Goal: Task Accomplishment & Management: Use online tool/utility

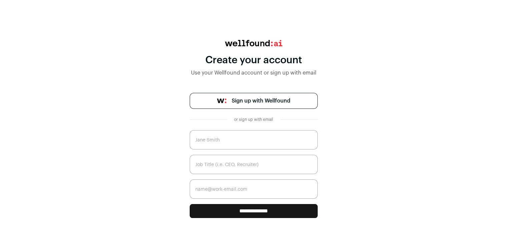
scroll to position [13, 0]
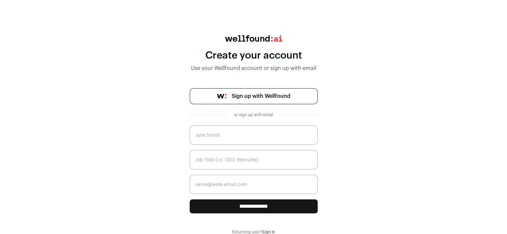
click at [284, 102] on link "Sign up with Wellfound" at bounding box center [254, 96] width 128 height 16
click at [286, 96] on span "Sign up with Wellfound" at bounding box center [261, 96] width 59 height 8
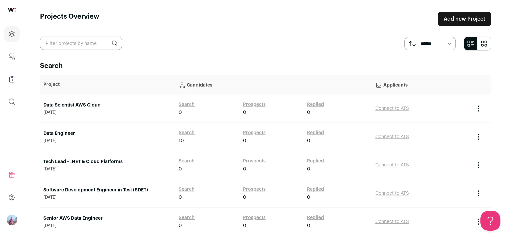
click at [128, 144] on td "Data Engineer [DATE]" at bounding box center [107, 137] width 135 height 28
click at [185, 130] on link "Search" at bounding box center [187, 133] width 16 height 7
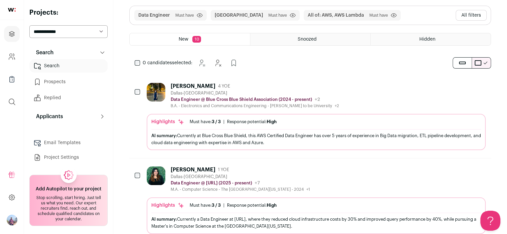
scroll to position [24, 0]
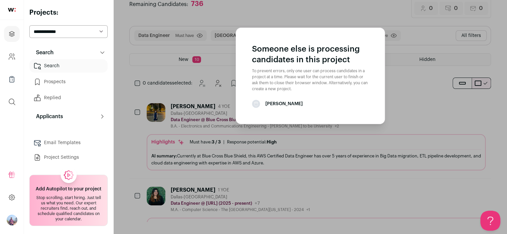
click at [412, 106] on aside "Someone else is processing candidates in this project To prevent errors, only o…" at bounding box center [310, 105] width 394 height 258
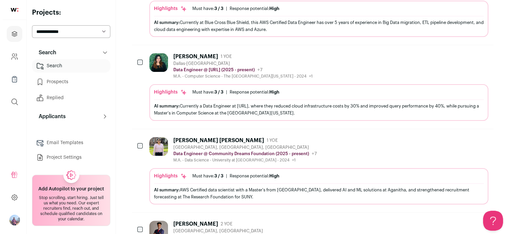
scroll to position [157, 0]
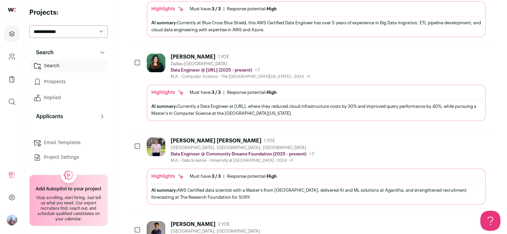
click at [366, 60] on div "[PERSON_NAME] 1 YOE [GEOGRAPHIC_DATA] Data Engineer @ [URL] (2025 - present) [U…" at bounding box center [316, 67] width 339 height 26
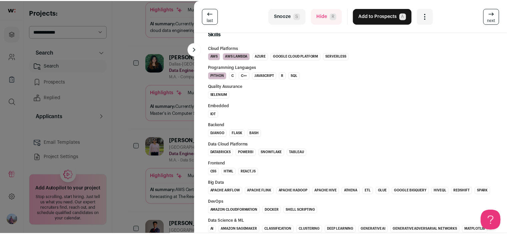
scroll to position [444, 0]
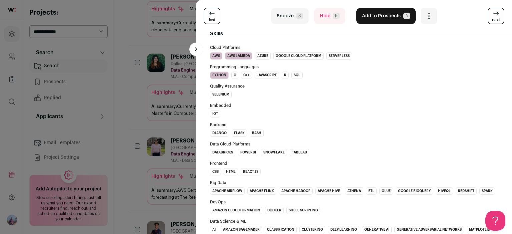
click at [15, 156] on div "last Snooze S Hide R Add to Prospects A Are you sure? [PERSON_NAME] is already …" at bounding box center [256, 117] width 512 height 234
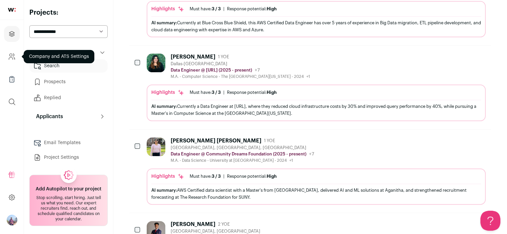
click at [15, 56] on icon "Company and ATS Settings" at bounding box center [12, 57] width 8 height 8
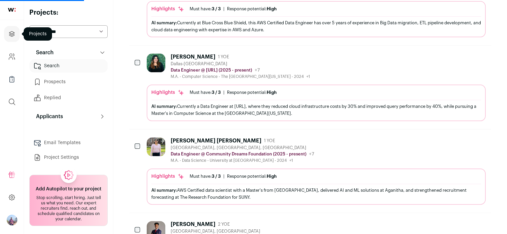
click at [7, 34] on link "Projects" at bounding box center [12, 34] width 16 height 16
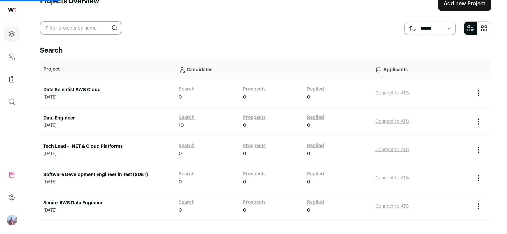
scroll to position [24, 0]
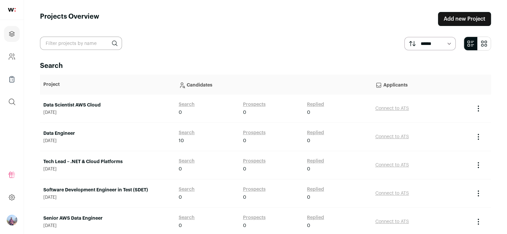
click at [121, 131] on link "Data Engineer" at bounding box center [107, 133] width 129 height 7
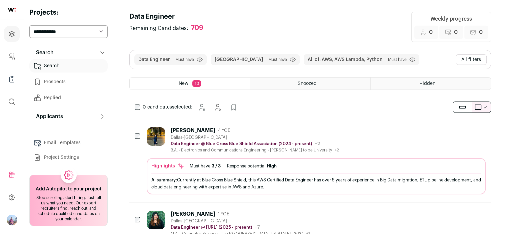
click at [185, 81] on span "New" at bounding box center [184, 83] width 10 height 5
click at [202, 82] on div "New 10" at bounding box center [190, 84] width 120 height 12
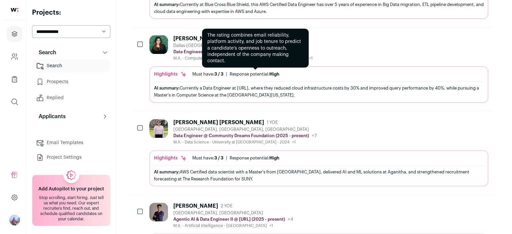
scroll to position [178, 0]
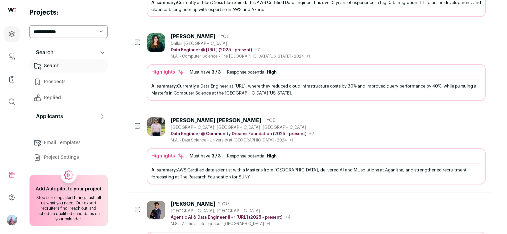
click at [318, 45] on div "[PERSON_NAME] 1 YOE [GEOGRAPHIC_DATA] Data Engineer @ [URL] (2025 - present) [U…" at bounding box center [316, 46] width 339 height 26
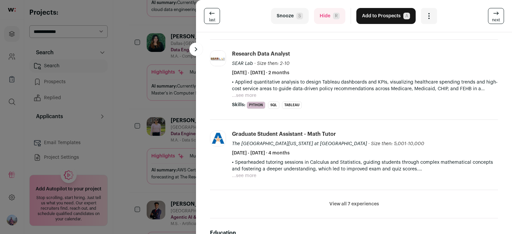
click at [164, 126] on div "last Snooze S Hide R Add to Prospects A Are you sure? [PERSON_NAME] is already …" at bounding box center [256, 117] width 512 height 234
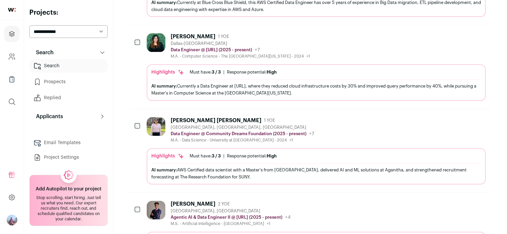
click at [372, 140] on div "[PERSON_NAME] [PERSON_NAME] 1 YOE [GEOGRAPHIC_DATA], [GEOGRAPHIC_DATA], [GEOGRA…" at bounding box center [316, 130] width 339 height 26
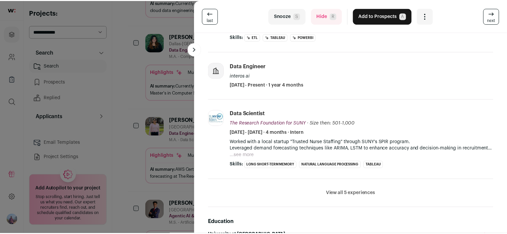
scroll to position [0, 0]
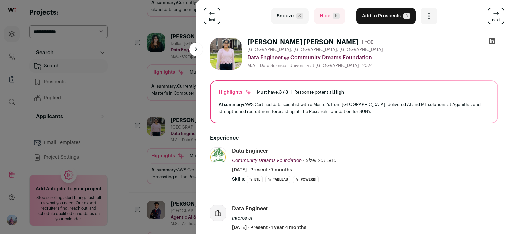
click at [489, 40] on icon at bounding box center [492, 41] width 6 height 6
click at [124, 76] on div "last Snooze S Hide R Add to Prospects A Are you sure? [PERSON_NAME] [PERSON_NAM…" at bounding box center [256, 117] width 512 height 234
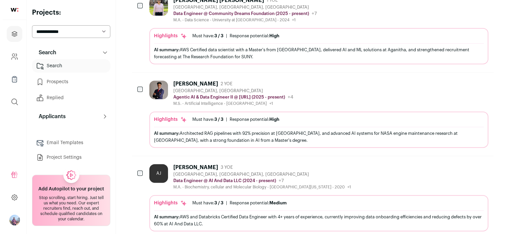
scroll to position [311, 0]
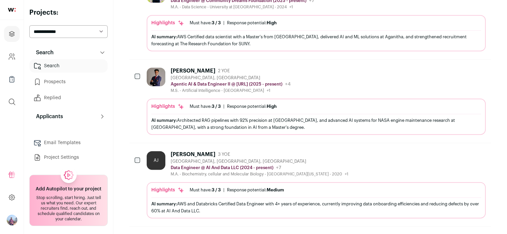
click at [340, 91] on div "[PERSON_NAME] 2 YOE [GEOGRAPHIC_DATA], [GEOGRAPHIC_DATA] Agentic AI & Data Engi…" at bounding box center [316, 81] width 339 height 26
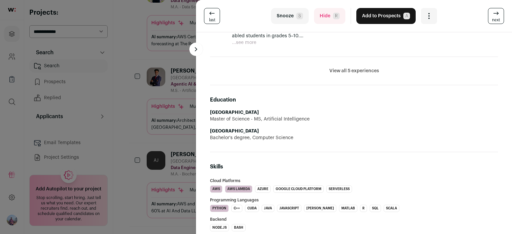
scroll to position [222, 0]
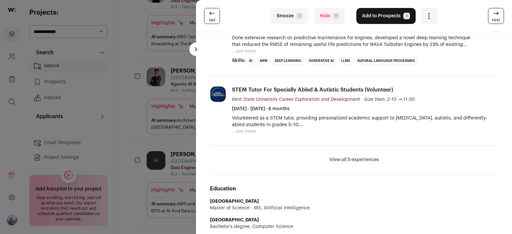
click at [337, 155] on li "View all 5 experiences View less" at bounding box center [354, 160] width 288 height 28
click at [331, 157] on button "View all 5 experiences" at bounding box center [354, 160] width 50 height 7
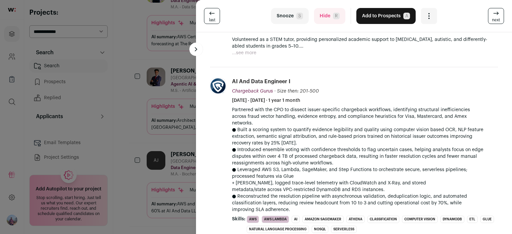
scroll to position [355, 0]
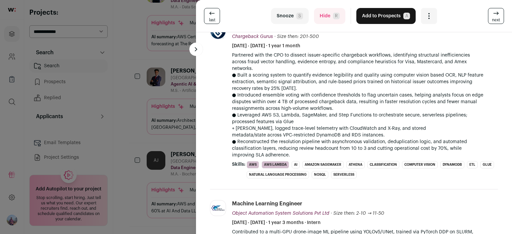
click at [208, 17] on icon at bounding box center [212, 13] width 8 height 8
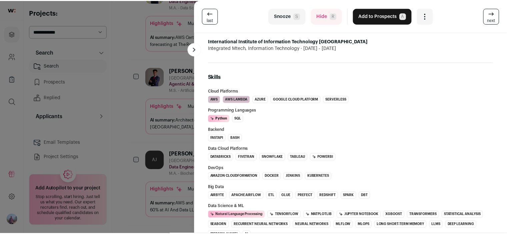
scroll to position [355, 0]
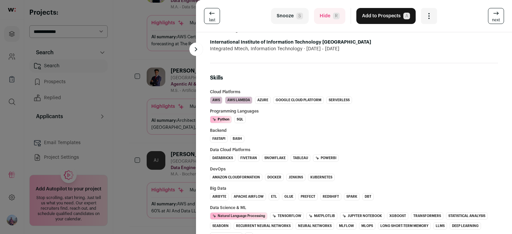
click at [173, 47] on div "last Snooze S Hide R Add to Prospects A Are you sure? [PERSON_NAME] [PERSON_NAM…" at bounding box center [256, 117] width 512 height 234
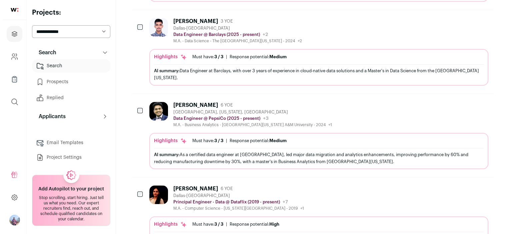
scroll to position [578, 0]
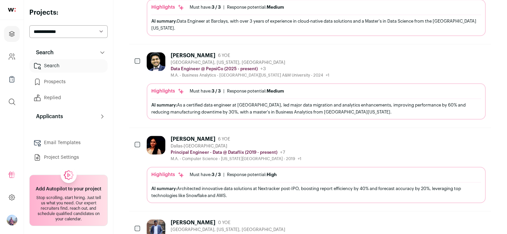
click at [334, 62] on div "[PERSON_NAME] 6 YOE [GEOGRAPHIC_DATA], [US_STATE], [GEOGRAPHIC_DATA] Data Engin…" at bounding box center [316, 65] width 339 height 26
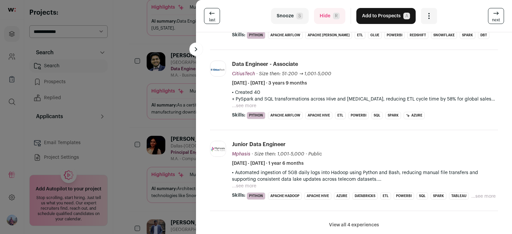
scroll to position [222, 0]
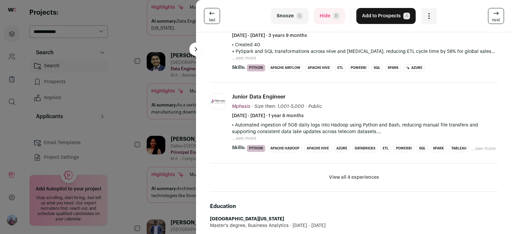
click at [367, 174] on button "View all 4 experiences" at bounding box center [354, 177] width 50 height 7
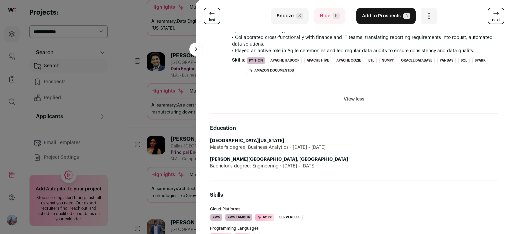
scroll to position [489, 0]
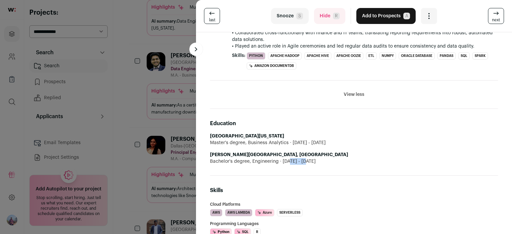
drag, startPoint x: 287, startPoint y: 154, endPoint x: 355, endPoint y: 161, distance: 69.0
click at [355, 161] on div "Education East [US_STATE] A&M University Master's degree, Business Analytics [D…" at bounding box center [354, 142] width 288 height 67
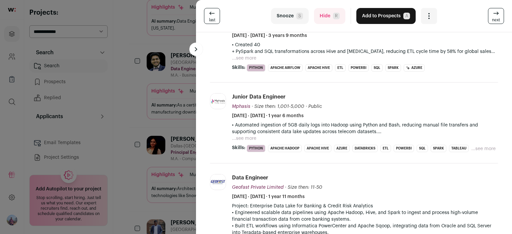
scroll to position [0, 0]
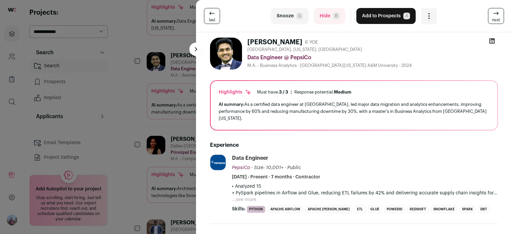
click at [489, 39] on icon at bounding box center [492, 41] width 7 height 7
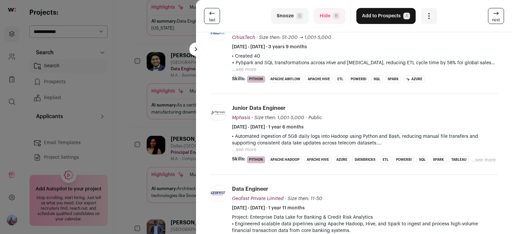
scroll to position [222, 0]
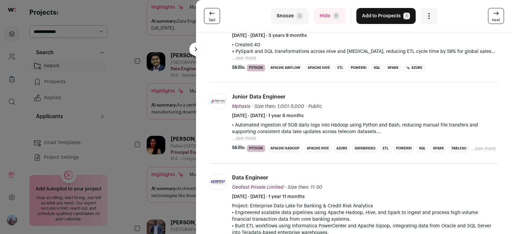
click at [143, 130] on div "last Snooze S Hide R Add to Prospects A Are you sure? [PERSON_NAME] is already …" at bounding box center [256, 117] width 512 height 234
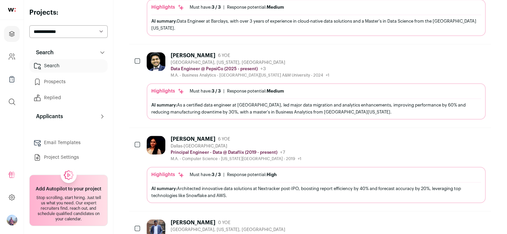
click at [322, 167] on div "Highlights Must have: 3 / 3 How many must haves have been fulfilled? | Response…" at bounding box center [316, 185] width 339 height 36
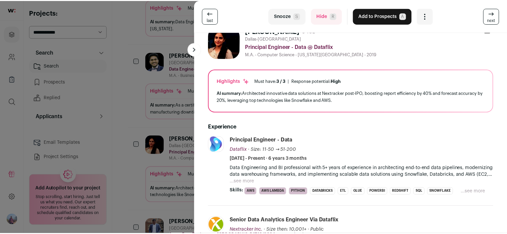
scroll to position [0, 0]
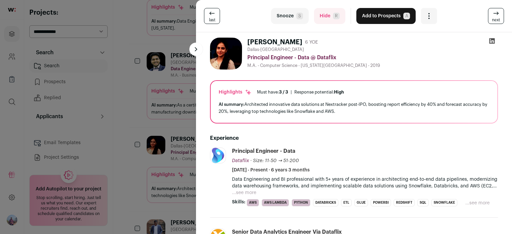
click at [492, 40] on icon at bounding box center [492, 41] width 7 height 7
click at [111, 61] on div "last Snooze S Hide R Add to Prospects A Are you sure? [PERSON_NAME] is already …" at bounding box center [256, 117] width 512 height 234
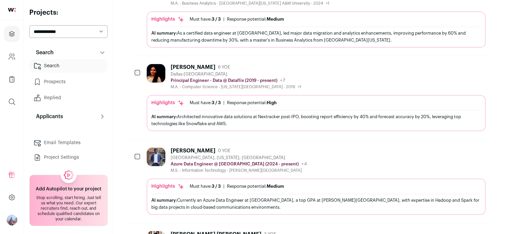
scroll to position [773, 0]
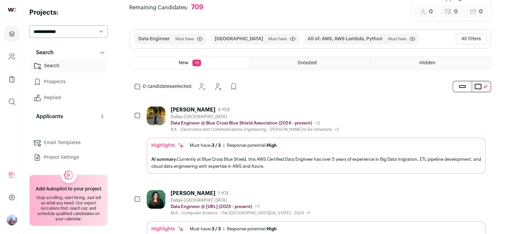
scroll to position [0, 0]
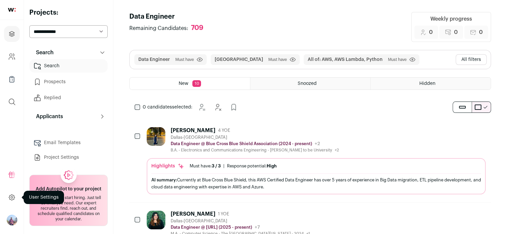
click at [13, 195] on icon at bounding box center [12, 198] width 8 height 8
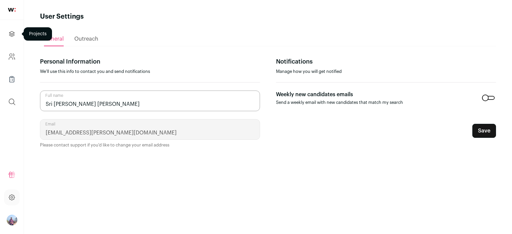
click at [15, 32] on icon "Projects" at bounding box center [12, 34] width 8 height 8
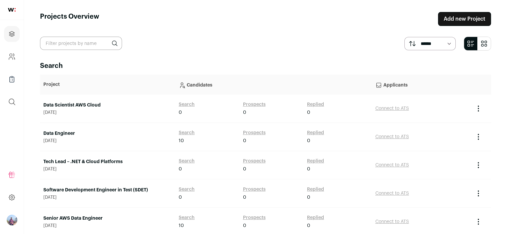
scroll to position [24, 0]
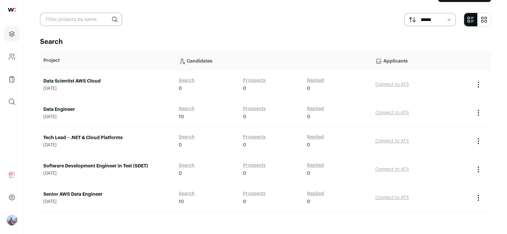
click at [200, 86] on div "Search 0" at bounding box center [210, 84] width 62 height 15
click at [192, 79] on link "Search" at bounding box center [187, 80] width 16 height 7
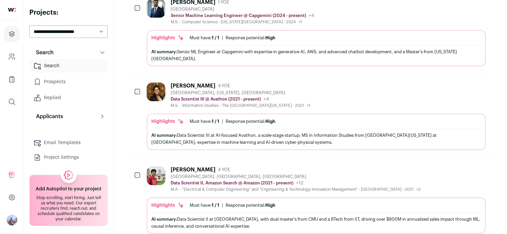
scroll to position [178, 0]
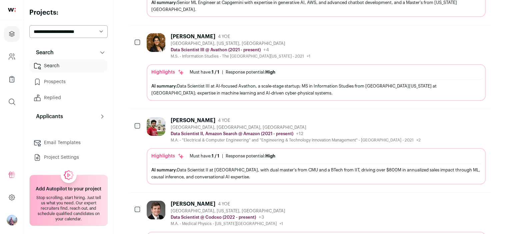
click at [64, 31] on select "**********" at bounding box center [68, 31] width 78 height 13
select select "*****"
click at [29, 25] on select "**********" at bounding box center [68, 31] width 78 height 13
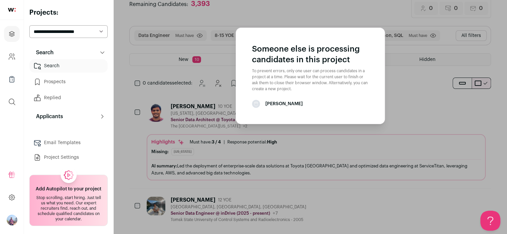
scroll to position [24, 0]
click at [393, 100] on aside "Someone else is processing candidates in this project To prevent errors, only o…" at bounding box center [310, 105] width 394 height 258
click at [177, 60] on aside "Someone else is processing candidates in this project To prevent errors, only o…" at bounding box center [310, 105] width 394 height 258
click at [181, 75] on aside "Someone else is processing candidates in this project To prevent errors, only o…" at bounding box center [310, 105] width 394 height 258
click at [76, 34] on select "**********" at bounding box center [68, 31] width 78 height 13
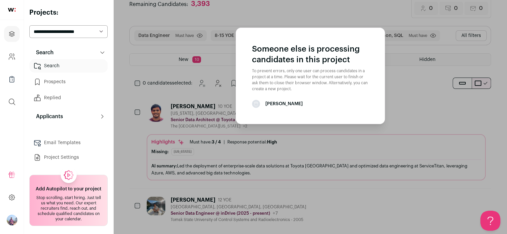
select select "*****"
click at [29, 25] on select "**********" at bounding box center [68, 31] width 78 height 13
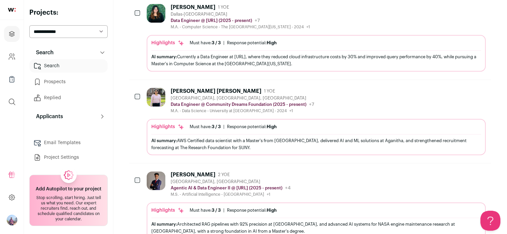
scroll to position [773, 0]
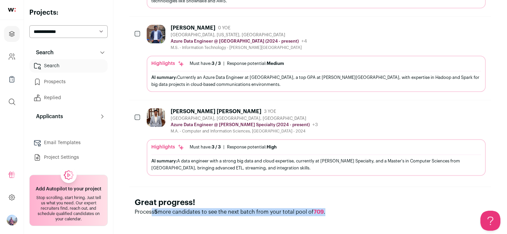
drag, startPoint x: 152, startPoint y: 211, endPoint x: 355, endPoint y: 213, distance: 203.4
click at [355, 213] on div "Great progress! Process 5 more candidates to see the next batch from your total…" at bounding box center [310, 207] width 362 height 40
click at [352, 208] on p "Process 5 more candidates to see the next batch from your total pool of 709 ." at bounding box center [310, 212] width 351 height 8
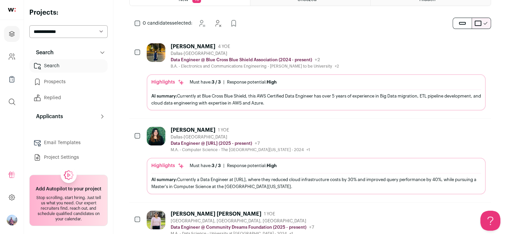
scroll to position [89, 0]
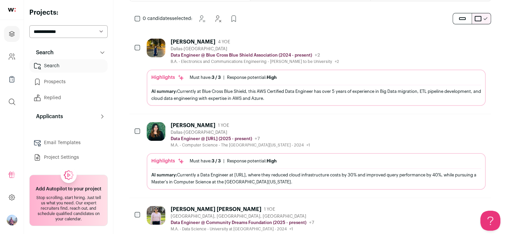
click at [401, 54] on div "Sandhya Kanneboina 4 YOE Dallas-Fort Worth Metroplex Data Engineer @ Blue Cross…" at bounding box center [316, 52] width 339 height 26
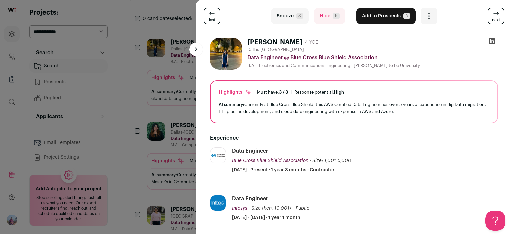
click at [496, 16] on link "next" at bounding box center [496, 16] width 16 height 16
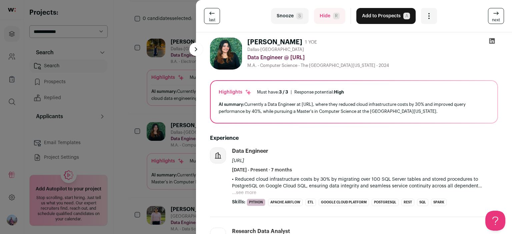
click at [496, 16] on link "next" at bounding box center [496, 16] width 16 height 16
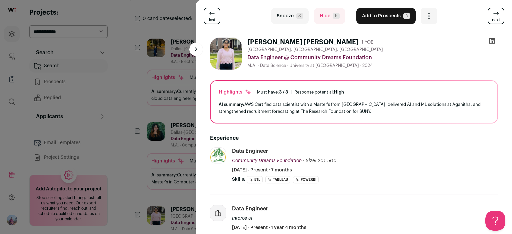
click at [496, 16] on link "next" at bounding box center [496, 16] width 16 height 16
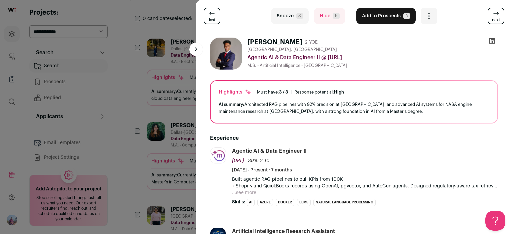
click at [496, 16] on link "next" at bounding box center [496, 16] width 16 height 16
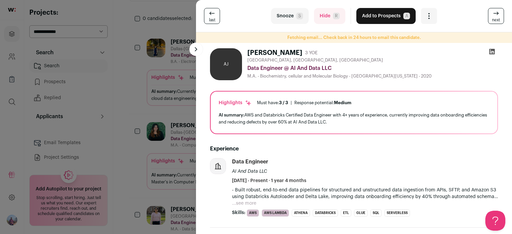
click at [496, 16] on link "next" at bounding box center [496, 16] width 16 height 16
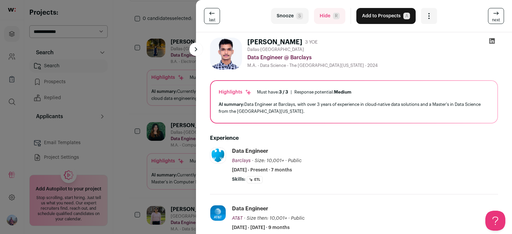
click at [493, 16] on icon at bounding box center [496, 13] width 8 height 8
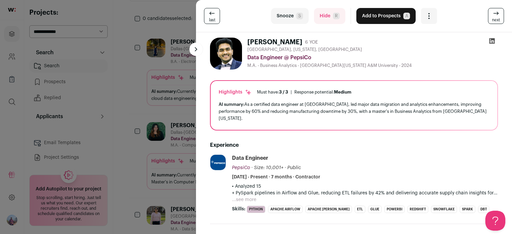
click at [493, 16] on icon at bounding box center [496, 13] width 8 height 8
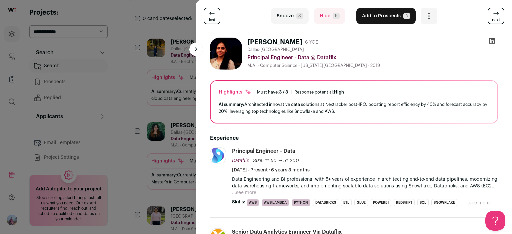
click at [493, 16] on icon at bounding box center [496, 13] width 8 height 8
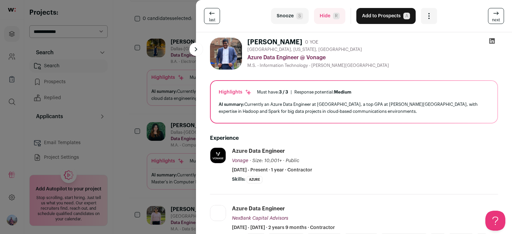
click at [493, 16] on icon at bounding box center [496, 13] width 8 height 8
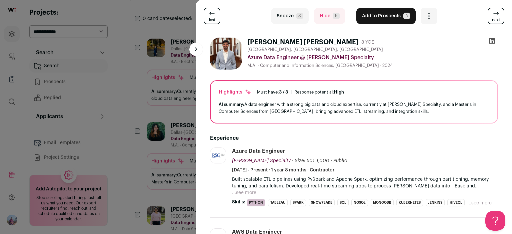
click at [493, 16] on icon at bounding box center [496, 13] width 8 height 8
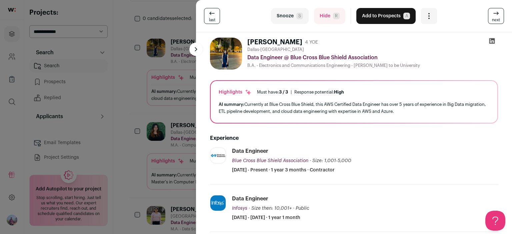
click at [493, 16] on icon at bounding box center [496, 13] width 8 height 8
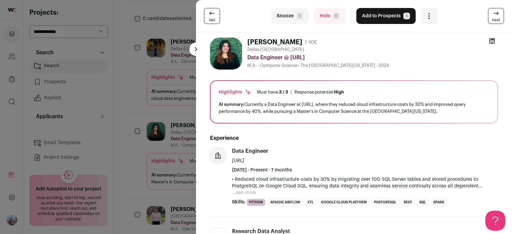
click at [137, 28] on div "last Snooze S Hide R Add to Prospects A Are you sure? [PERSON_NAME] is already …" at bounding box center [256, 117] width 512 height 234
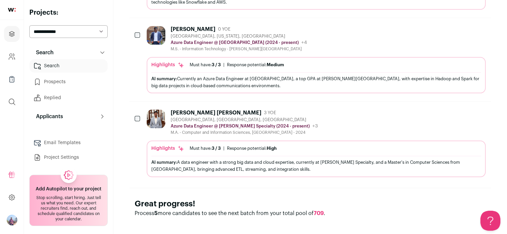
scroll to position [773, 0]
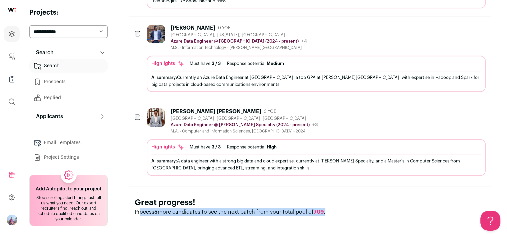
drag, startPoint x: 154, startPoint y: 213, endPoint x: 363, endPoint y: 209, distance: 209.1
click at [363, 209] on div "Great progress! Process 5 more candidates to see the next batch from your total…" at bounding box center [310, 207] width 362 height 40
click at [347, 211] on p "Process 5 more candidates to see the next batch from your total pool of 709 ." at bounding box center [310, 212] width 351 height 8
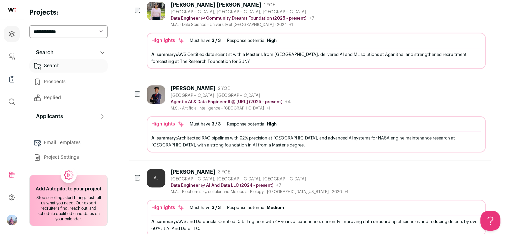
scroll to position [0, 0]
